Goal: Register for event/course: Sign up to attend an event or enroll in a course

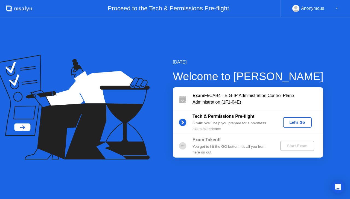
click at [299, 123] on div "Let's Go" at bounding box center [297, 123] width 24 height 4
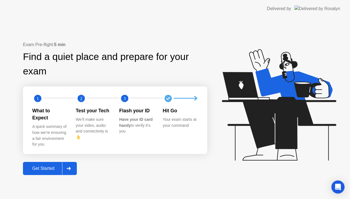
click at [40, 166] on div "Get Started" at bounding box center [43, 168] width 37 height 5
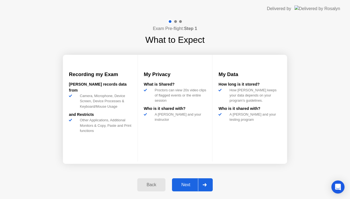
click at [182, 185] on div "Next" at bounding box center [186, 185] width 24 height 5
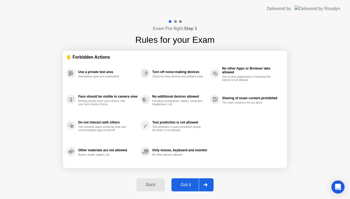
click at [182, 185] on div "Got it" at bounding box center [186, 185] width 26 height 5
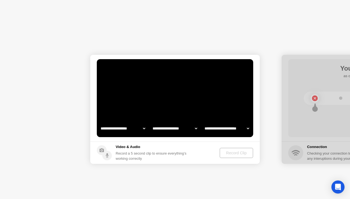
select select "**********"
select select "*******"
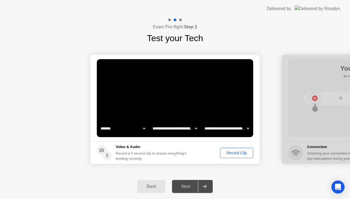
click at [233, 156] on button "Record Clip" at bounding box center [236, 153] width 33 height 10
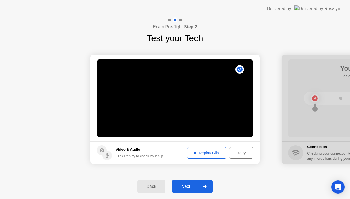
click at [236, 151] on div "Retry" at bounding box center [241, 153] width 20 height 4
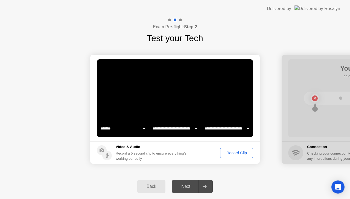
click at [230, 150] on button "Record Clip" at bounding box center [236, 153] width 33 height 10
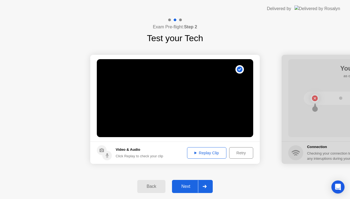
click at [213, 155] on div "Replay Clip" at bounding box center [207, 153] width 36 height 4
click at [189, 189] on div "Next" at bounding box center [186, 186] width 24 height 5
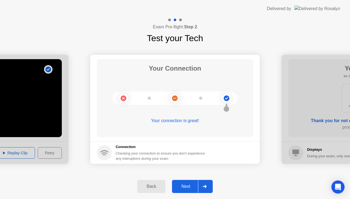
click at [190, 187] on div "Next" at bounding box center [186, 186] width 24 height 5
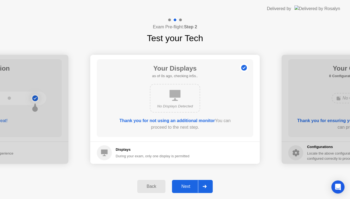
click at [190, 187] on div "Next" at bounding box center [186, 186] width 24 height 5
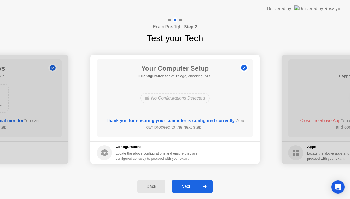
click at [190, 187] on div "Next" at bounding box center [186, 186] width 24 height 5
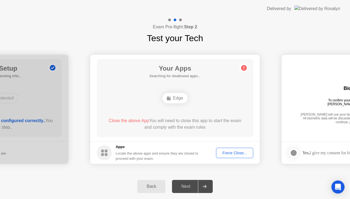
click at [210, 128] on div "Close the above App You will need to close this app to start the exam and compl…" at bounding box center [175, 124] width 141 height 13
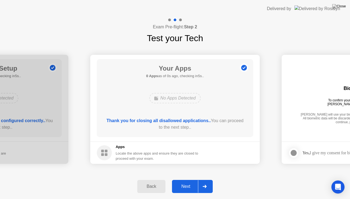
drag, startPoint x: 229, startPoint y: 152, endPoint x: 229, endPoint y: 158, distance: 6.3
click at [229, 158] on footer "Apps Locate the above apps and ensure they are closed to proceed with your exam." at bounding box center [174, 153] width 169 height 22
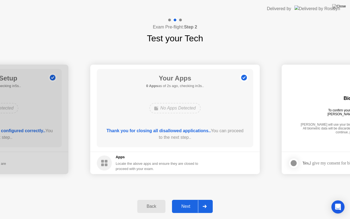
click at [189, 199] on div "Next" at bounding box center [186, 206] width 24 height 5
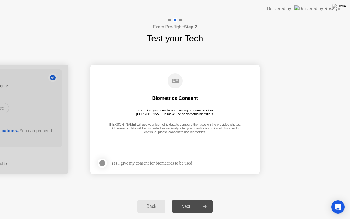
click at [175, 162] on div "Yes, I give my consent for biometrics to be used" at bounding box center [151, 162] width 81 height 5
click at [103, 161] on div at bounding box center [102, 163] width 7 height 7
click at [180, 199] on div "Next" at bounding box center [186, 206] width 24 height 5
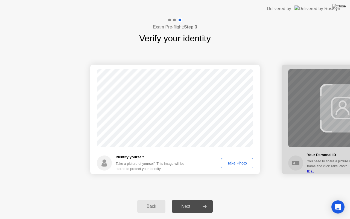
click at [235, 162] on div "Take Photo" at bounding box center [237, 163] width 28 height 4
click at [188, 199] on div "Next" at bounding box center [186, 206] width 24 height 5
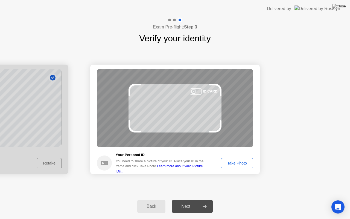
click at [239, 162] on div "Take Photo" at bounding box center [237, 163] width 28 height 4
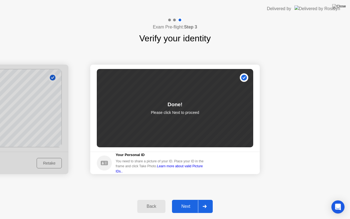
click at [190, 199] on div "Next" at bounding box center [186, 206] width 24 height 5
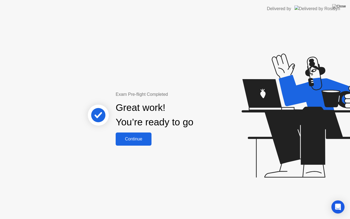
click at [148, 141] on div "Continue" at bounding box center [133, 138] width 33 height 5
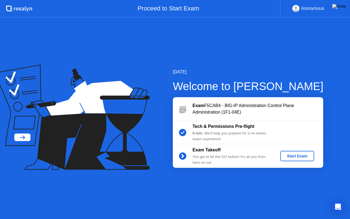
click at [296, 154] on div "Start Exam" at bounding box center [296, 156] width 29 height 4
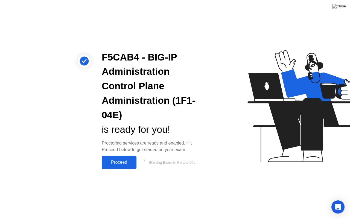
click at [131, 161] on div "Proceed" at bounding box center [118, 162] width 31 height 5
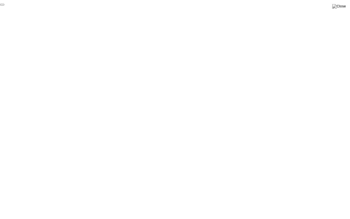
click at [4, 5] on button "End Proctoring Session" at bounding box center [2, 5] width 4 height 2
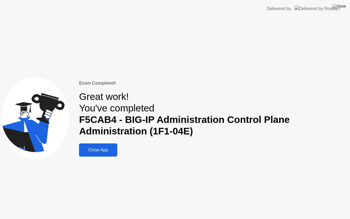
click at [107, 149] on div "Close App" at bounding box center [98, 149] width 35 height 5
